Goal: Information Seeking & Learning: Compare options

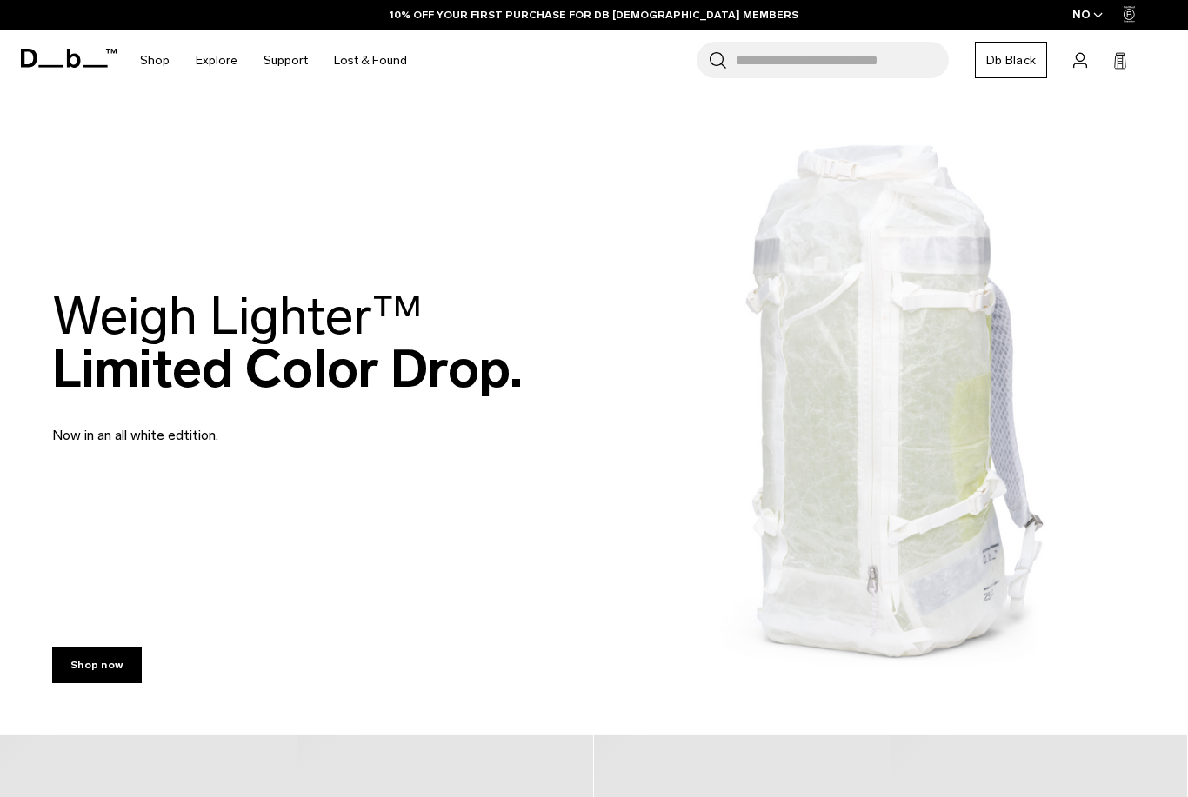
click at [835, 66] on input "Search for Bags, Luggage..." at bounding box center [842, 60] width 213 height 37
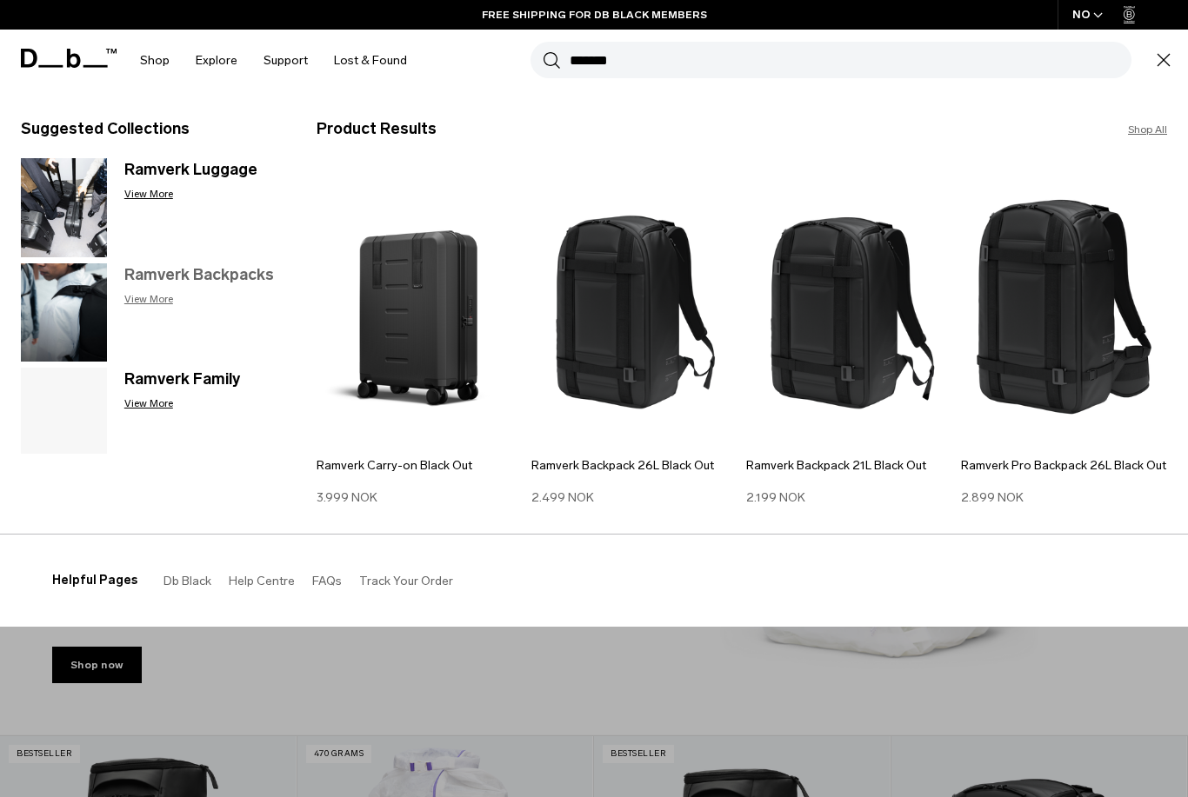
type input "*******"
click at [150, 303] on p "View More" at bounding box center [202, 299] width 157 height 16
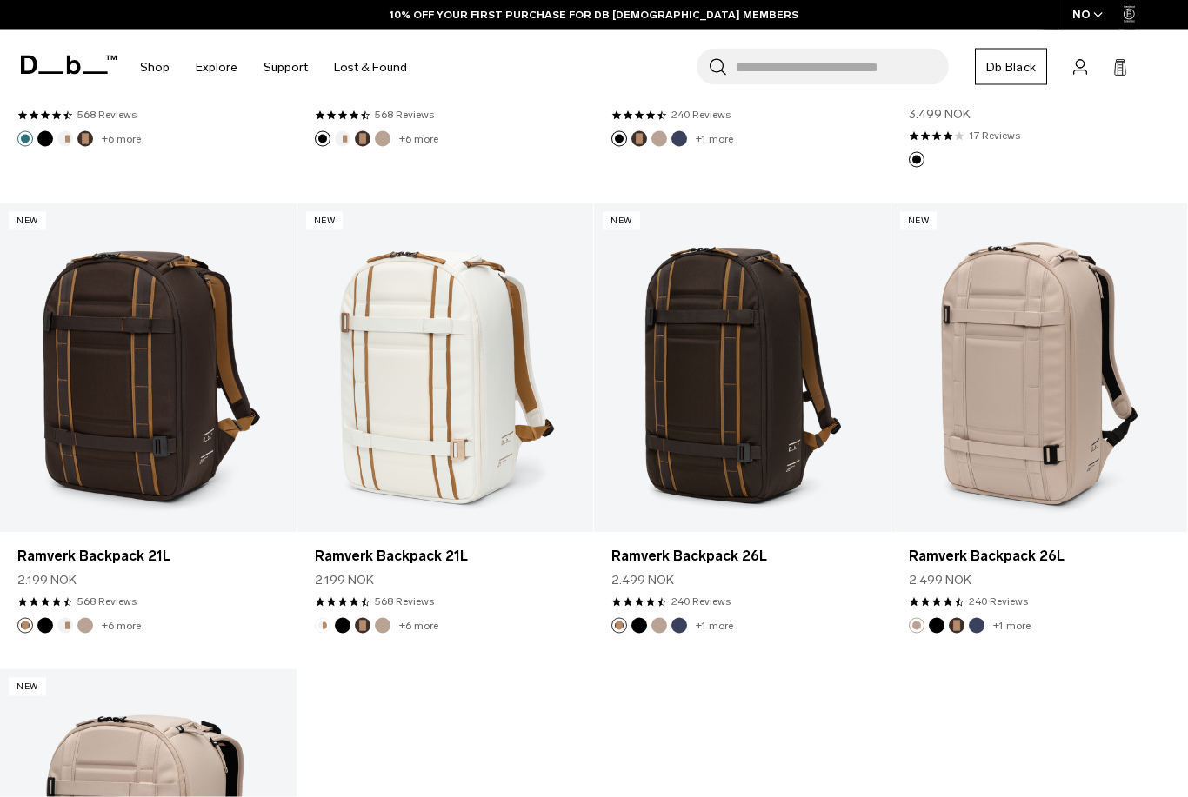
scroll to position [1831, 0]
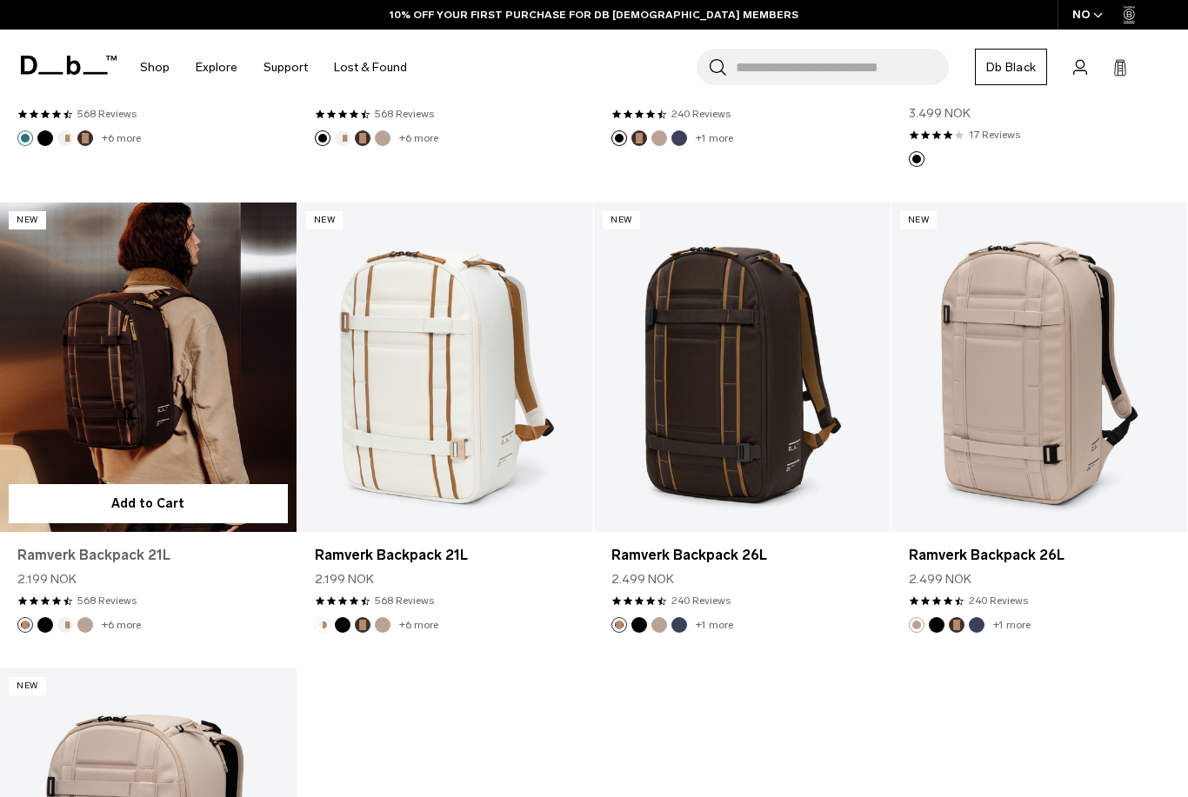
click at [50, 555] on link "Ramverk Backpack 21L" at bounding box center [148, 555] width 262 height 21
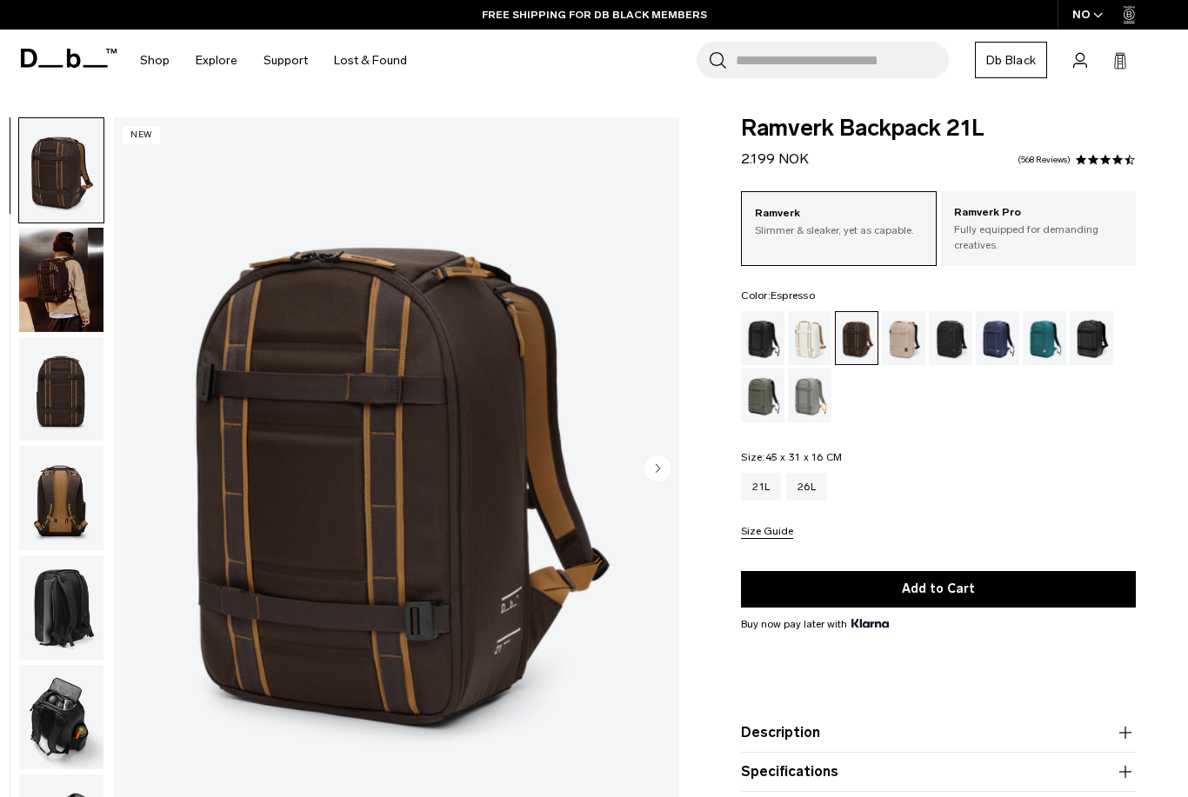
click at [502, 773] on img "1 / 16" at bounding box center [396, 470] width 565 height 706
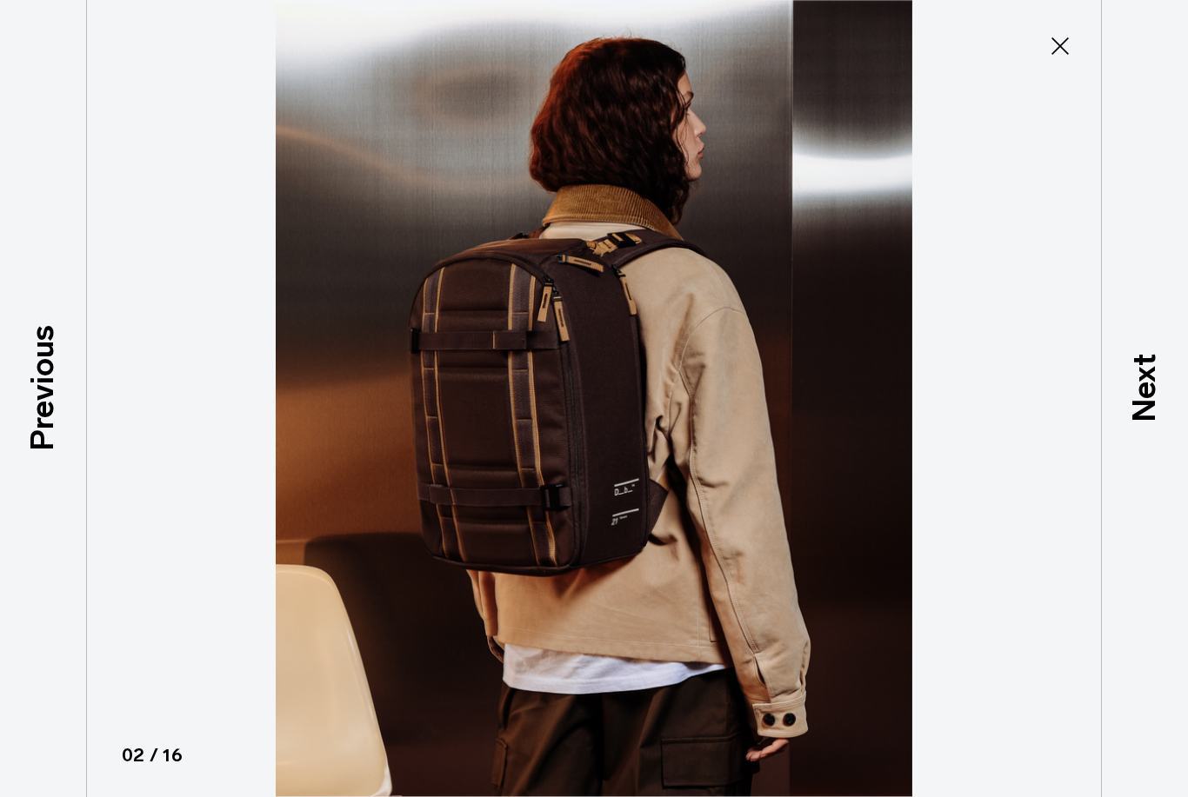
click at [1088, 53] on button "Close" at bounding box center [1059, 46] width 57 height 37
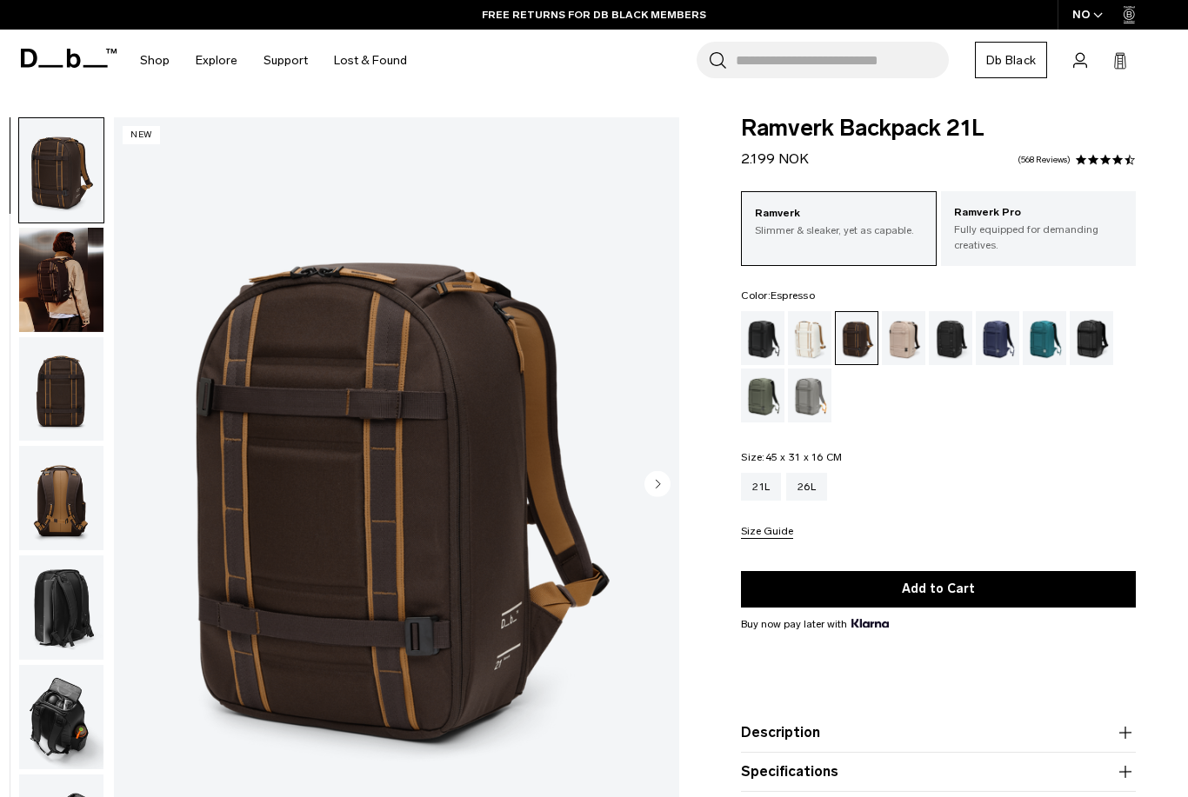
scroll to position [49, 0]
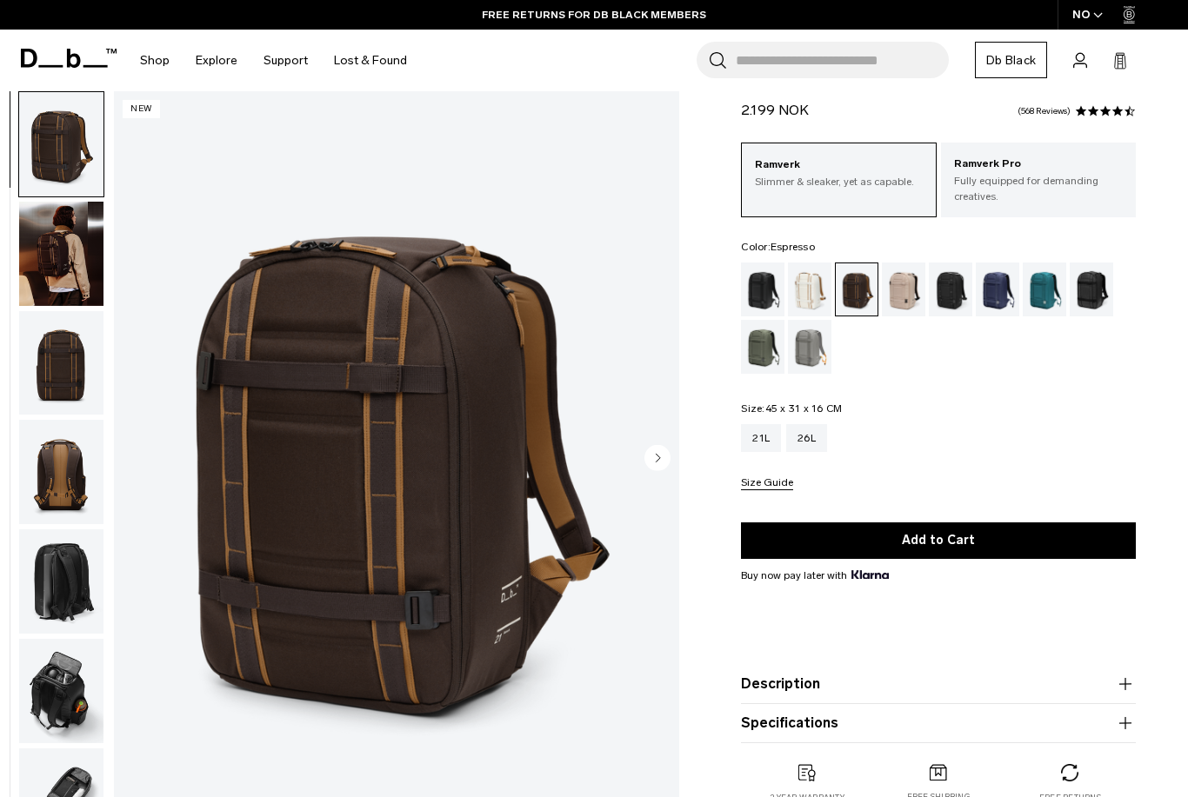
click at [808, 292] on div "Oatmilk" at bounding box center [810, 290] width 44 height 54
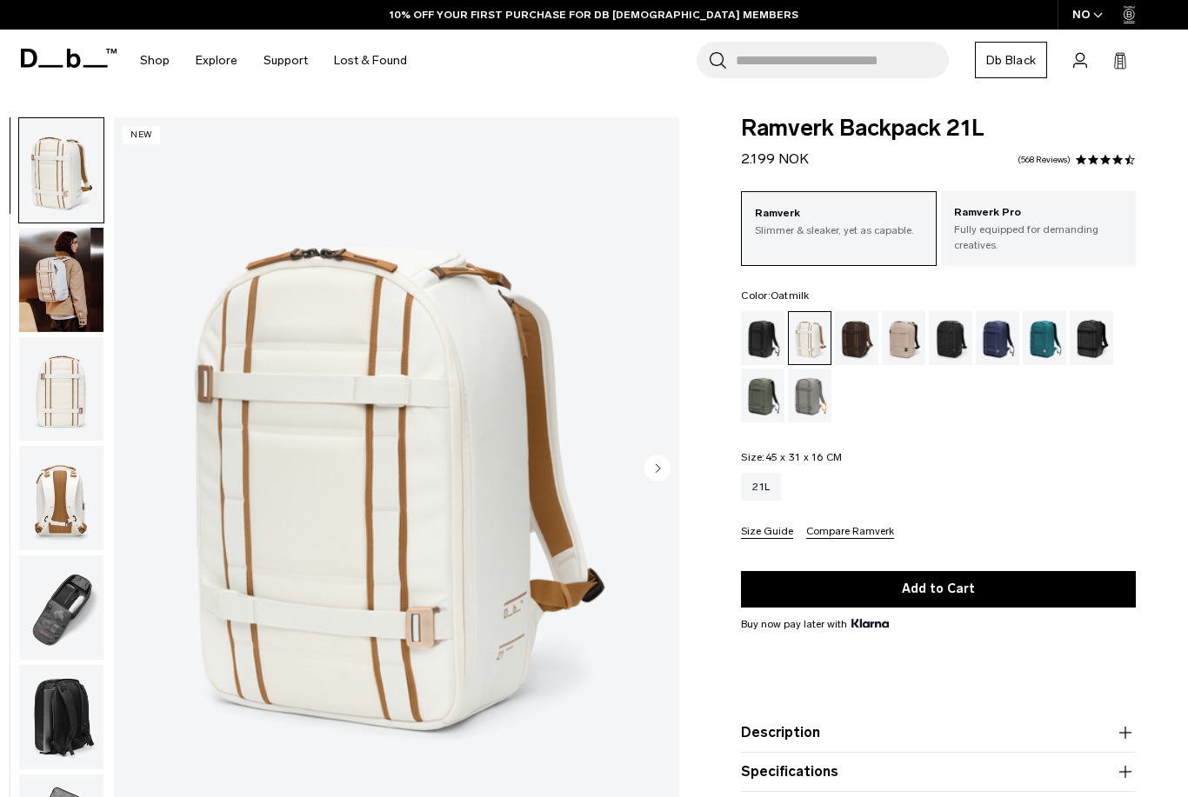
click at [897, 333] on div "Fogbow Beige" at bounding box center [904, 338] width 44 height 54
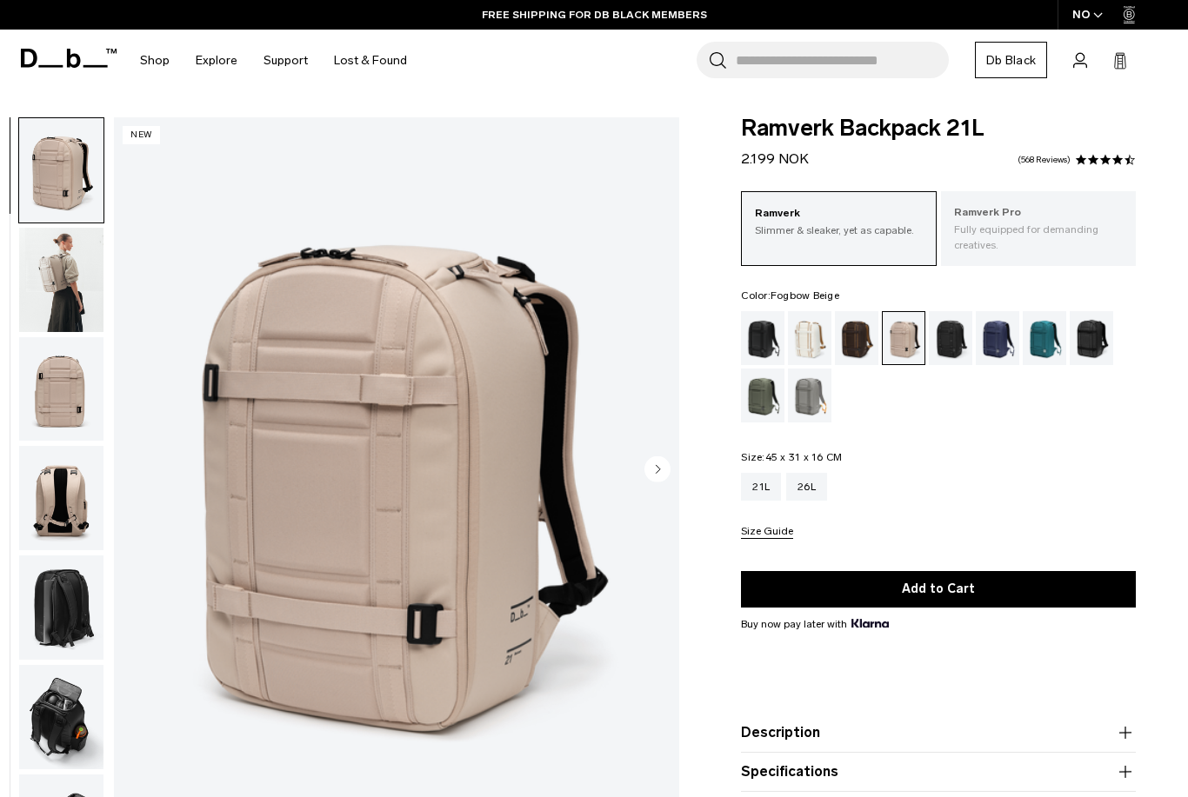
click at [1010, 259] on div "Ramverk Pro Fully equipped for demanding creatives." at bounding box center [1038, 228] width 195 height 75
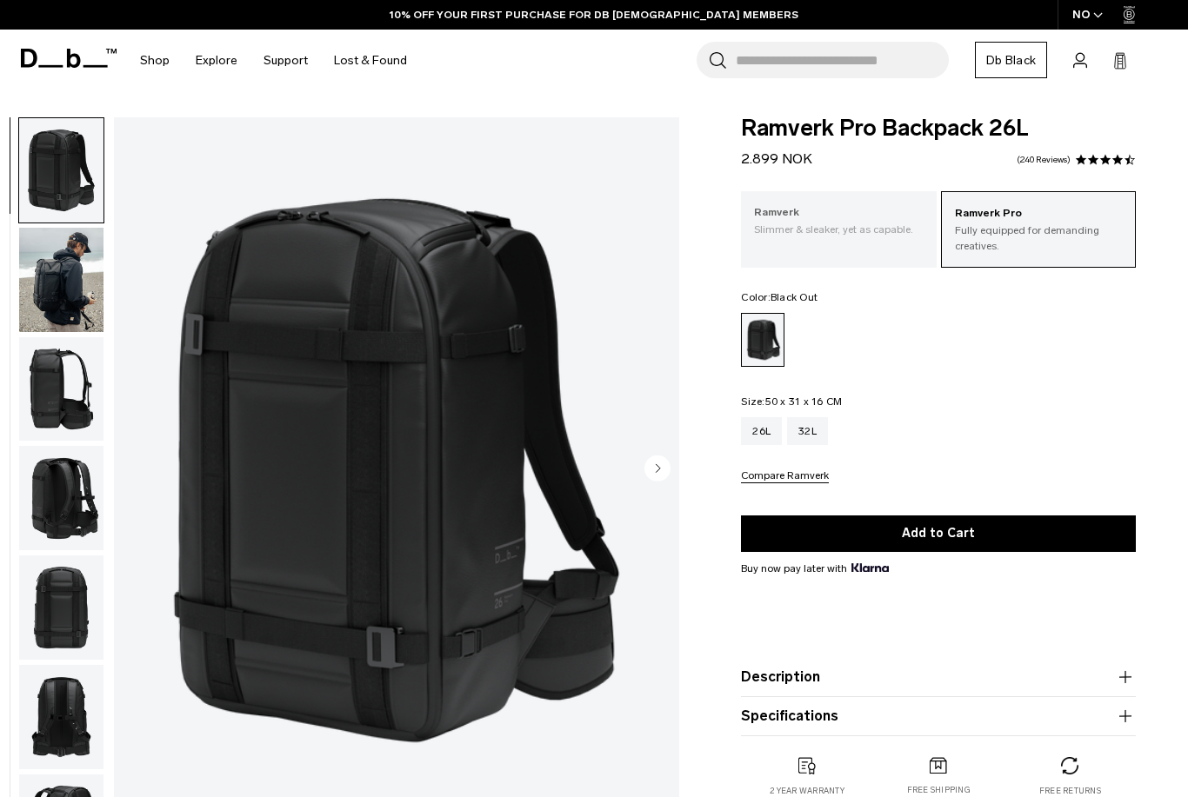
click at [856, 231] on p "Slimmer & sleaker, yet as capable." at bounding box center [838, 230] width 169 height 16
